Goal: Information Seeking & Learning: Learn about a topic

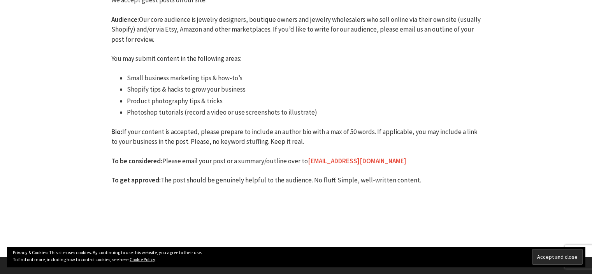
scroll to position [78, 0]
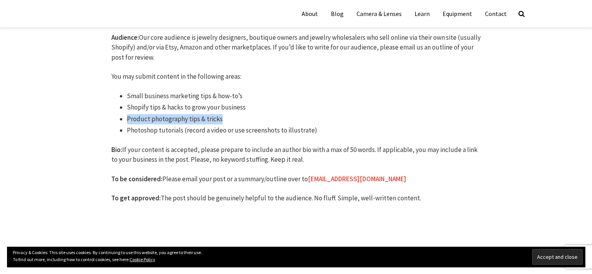
drag, startPoint x: 223, startPoint y: 118, endPoint x: 126, endPoint y: 121, distance: 97.7
click at [126, 121] on ul "Small business marketing tips & how-to’s Shopify tips & hacks to grow your busi…" at bounding box center [296, 113] width 370 height 44
copy li "Product photography tips & tricks"
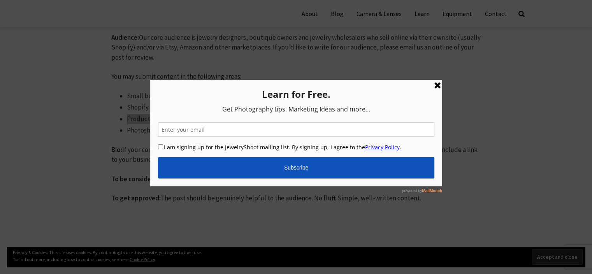
click at [440, 84] on link at bounding box center [436, 84] width 9 height 9
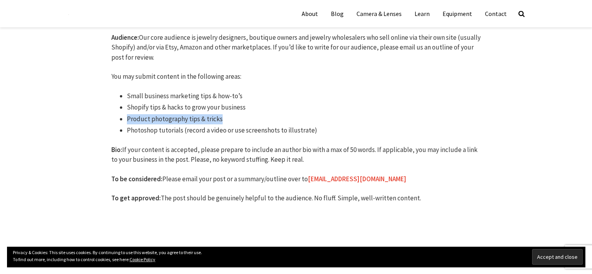
click at [235, 123] on li "Product photography tips & tricks" at bounding box center [304, 119] width 354 height 10
drag, startPoint x: 228, startPoint y: 118, endPoint x: 162, endPoint y: 121, distance: 66.3
click at [162, 121] on li "Product photography tips & tricks" at bounding box center [304, 119] width 354 height 10
click at [125, 121] on ul "Small business marketing tips & how-to’s Shopify tips & hacks to grow your busi…" at bounding box center [296, 113] width 370 height 44
copy li "Product photography tips & tricks"
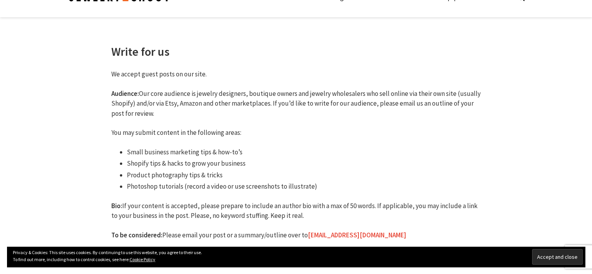
scroll to position [39, 0]
